Goal: Check status: Check status

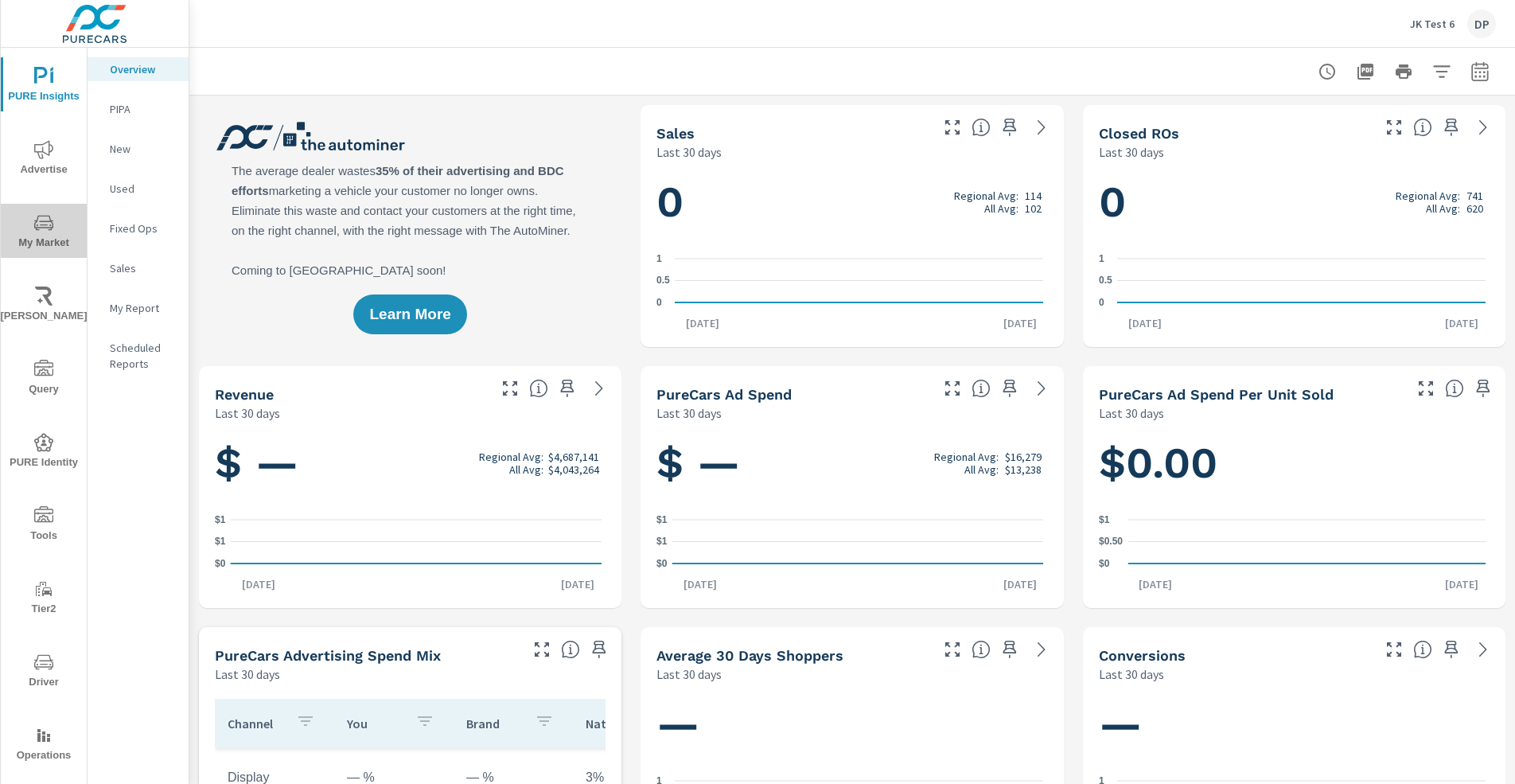
click at [45, 232] on icon "nav menu" at bounding box center [44, 223] width 19 height 19
